Goal: Complete application form

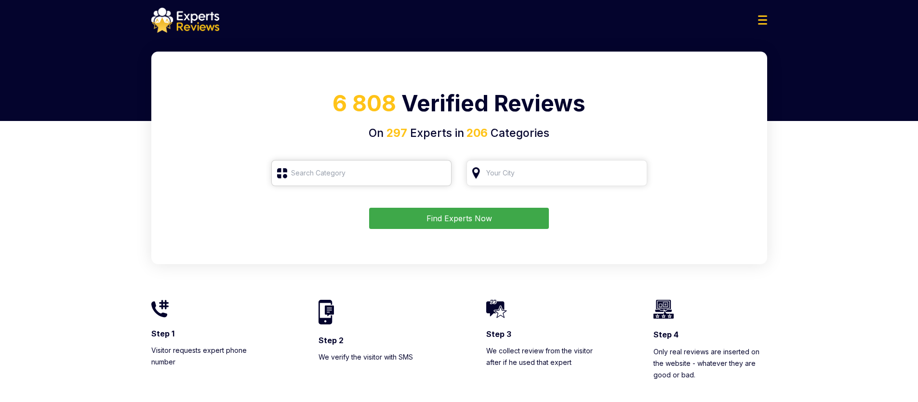
click at [391, 172] on input "search" at bounding box center [361, 173] width 181 height 26
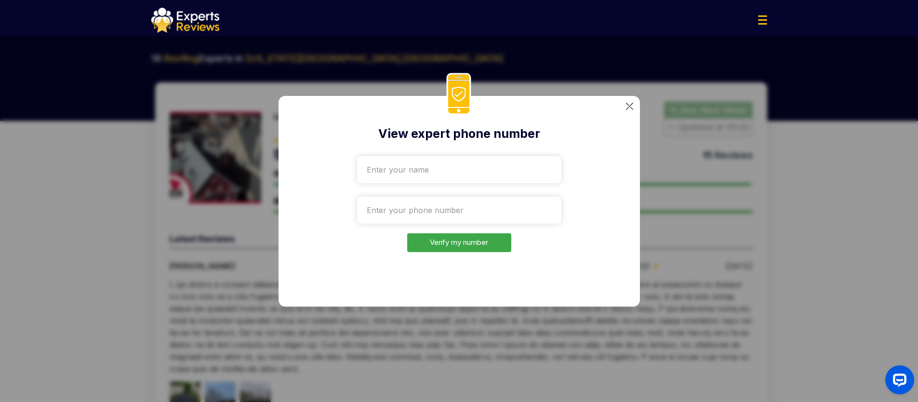
type input "Nazar Solopchuk"
click at [419, 215] on input "tel" at bounding box center [459, 210] width 204 height 27
paste input "+1332-207-6524"
type input "+1332-207-6524"
click at [454, 244] on button "Verify my number" at bounding box center [459, 242] width 104 height 19
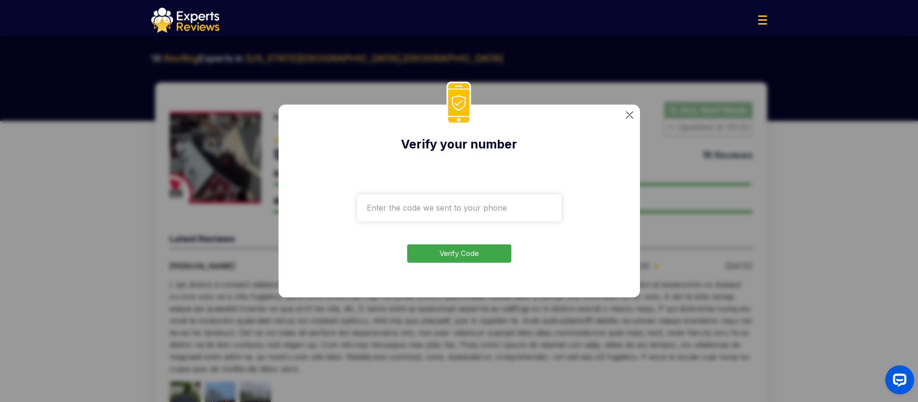
click at [443, 202] on input "text" at bounding box center [459, 207] width 204 height 27
paste input "4741"
click at [458, 252] on button "Verify Code" at bounding box center [459, 253] width 104 height 19
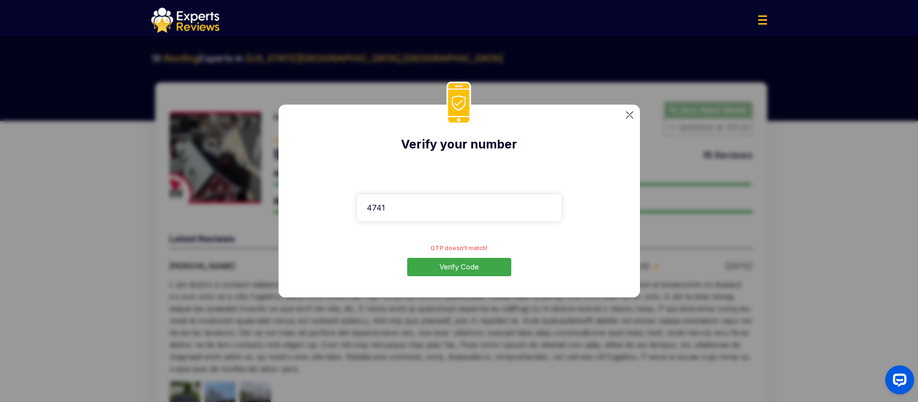
click at [408, 206] on input "4741" at bounding box center [459, 207] width 204 height 27
paste input "3560"
click at [458, 266] on button "Verify Code" at bounding box center [459, 267] width 104 height 19
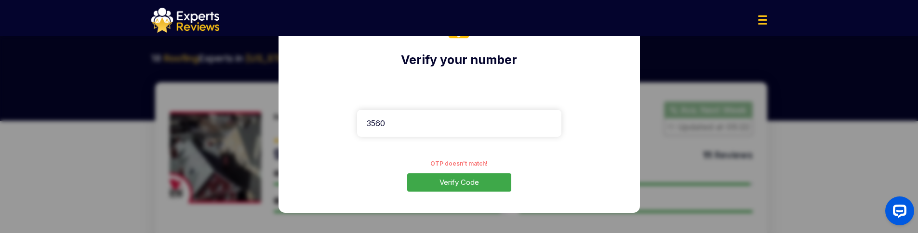
click at [476, 179] on button "Verify Code" at bounding box center [459, 182] width 104 height 19
click at [418, 131] on input "3560" at bounding box center [459, 123] width 204 height 27
paste input "2744"
click at [450, 188] on button "Verify Code" at bounding box center [459, 182] width 104 height 19
drag, startPoint x: 407, startPoint y: 126, endPoint x: 293, endPoint y: 125, distance: 113.7
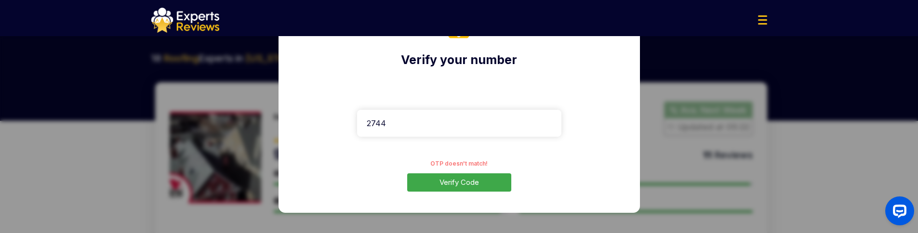
click at [293, 125] on div "Verify your number Check your phone for the code we sent 2744 OTP doesn't match…" at bounding box center [458, 116] width 361 height 193
type input "3560"
click at [478, 181] on button "Verify Code" at bounding box center [459, 182] width 104 height 19
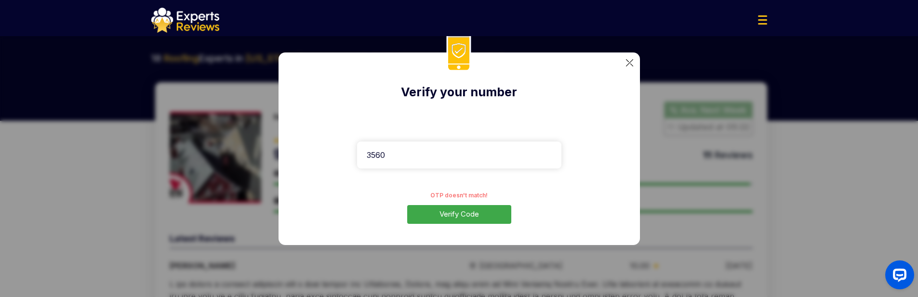
click at [628, 62] on img at bounding box center [629, 62] width 7 height 7
